Goal: Task Accomplishment & Management: Use online tool/utility

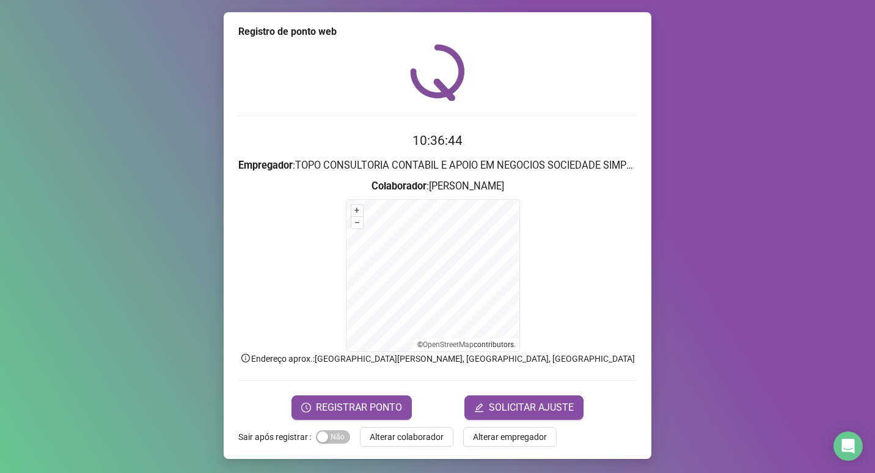
click at [765, 50] on div "Registro de ponto web 10:36:44 Empregador : TOPO CONSULTORIA CONTABIL E APOIO E…" at bounding box center [437, 236] width 875 height 473
drag, startPoint x: 803, startPoint y: 255, endPoint x: 771, endPoint y: 226, distance: 43.2
click at [803, 254] on div "Registro de ponto web 11:08:07 Empregador : TOPO CONSULTORIA CONTABIL E APOIO E…" at bounding box center [437, 236] width 875 height 473
